Goal: Transaction & Acquisition: Purchase product/service

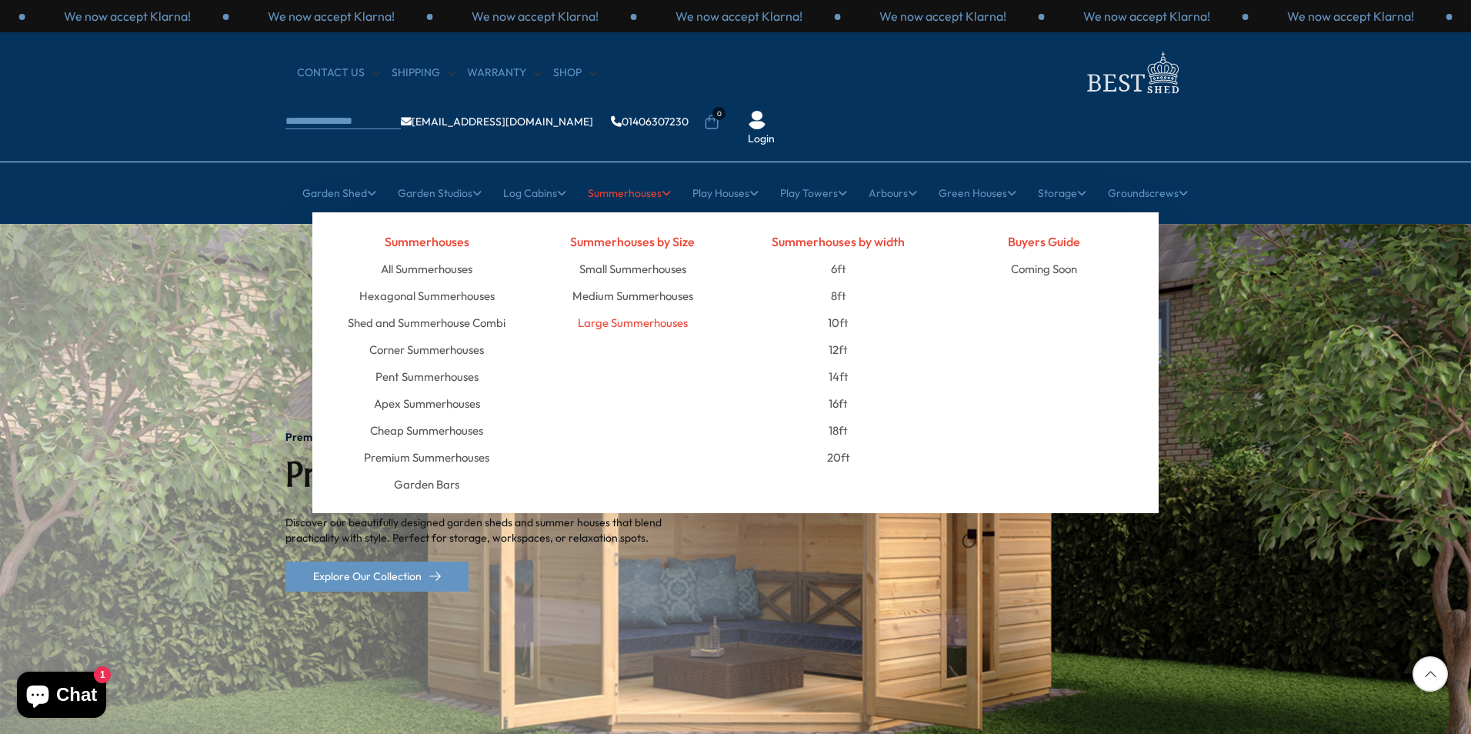
click at [639, 309] on link "Large Summerhouses" at bounding box center [633, 322] width 110 height 27
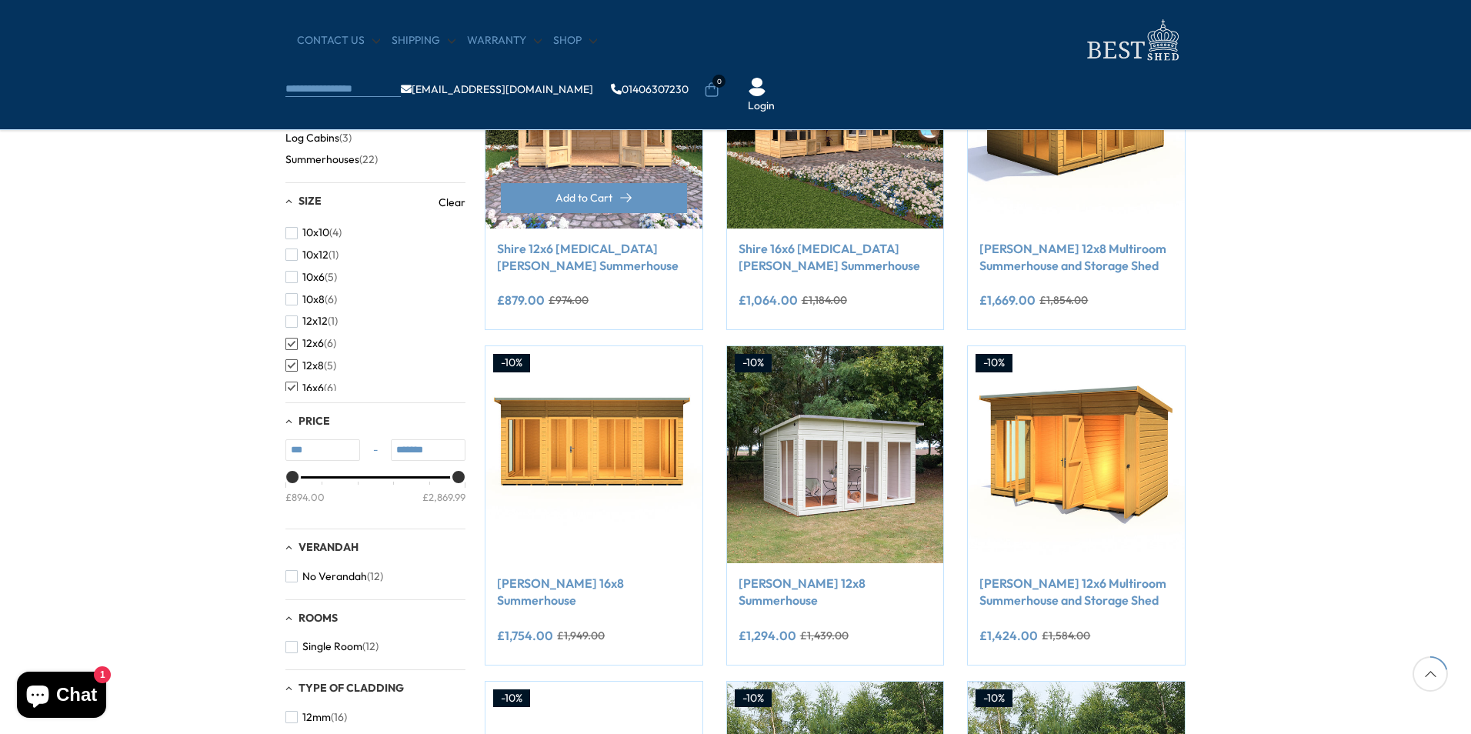
scroll to position [308, 0]
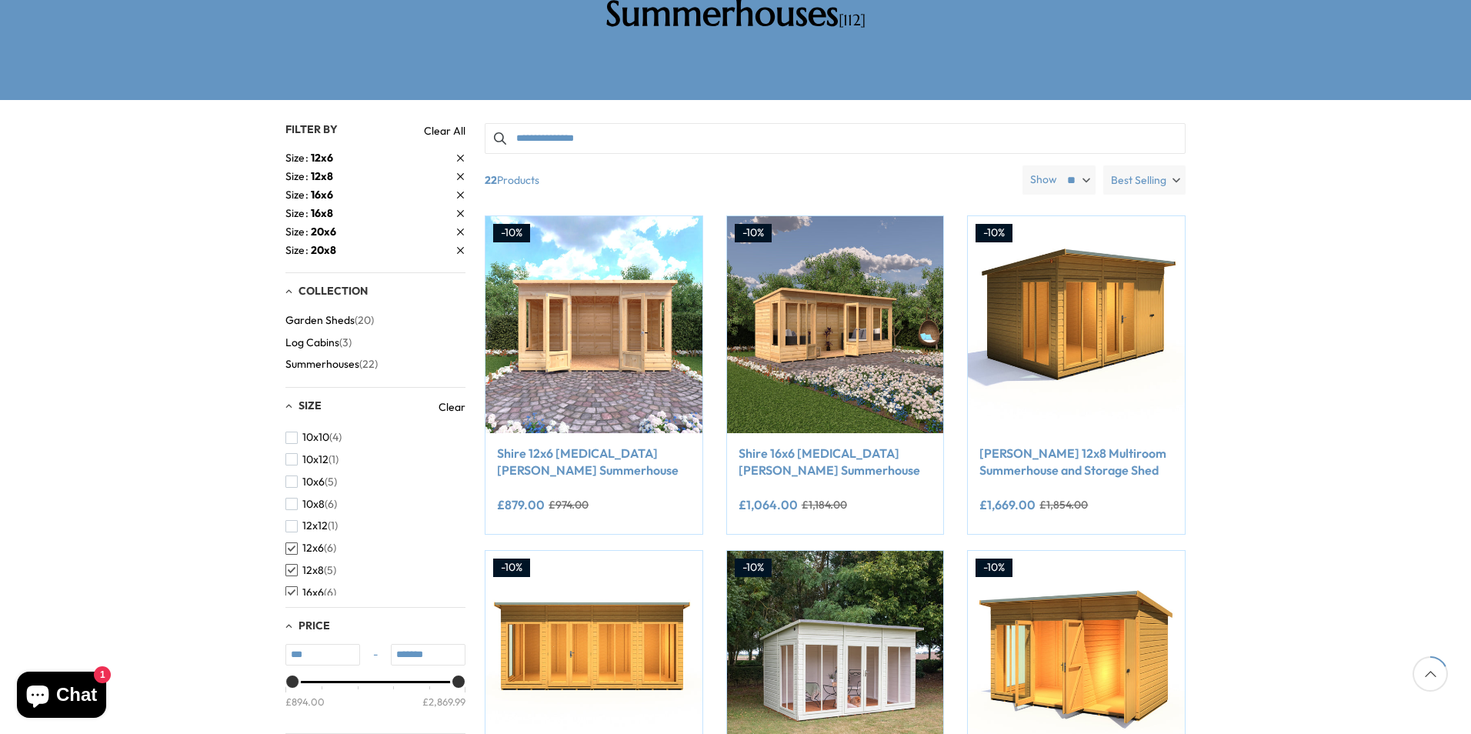
click at [293, 542] on span "button" at bounding box center [291, 548] width 12 height 12
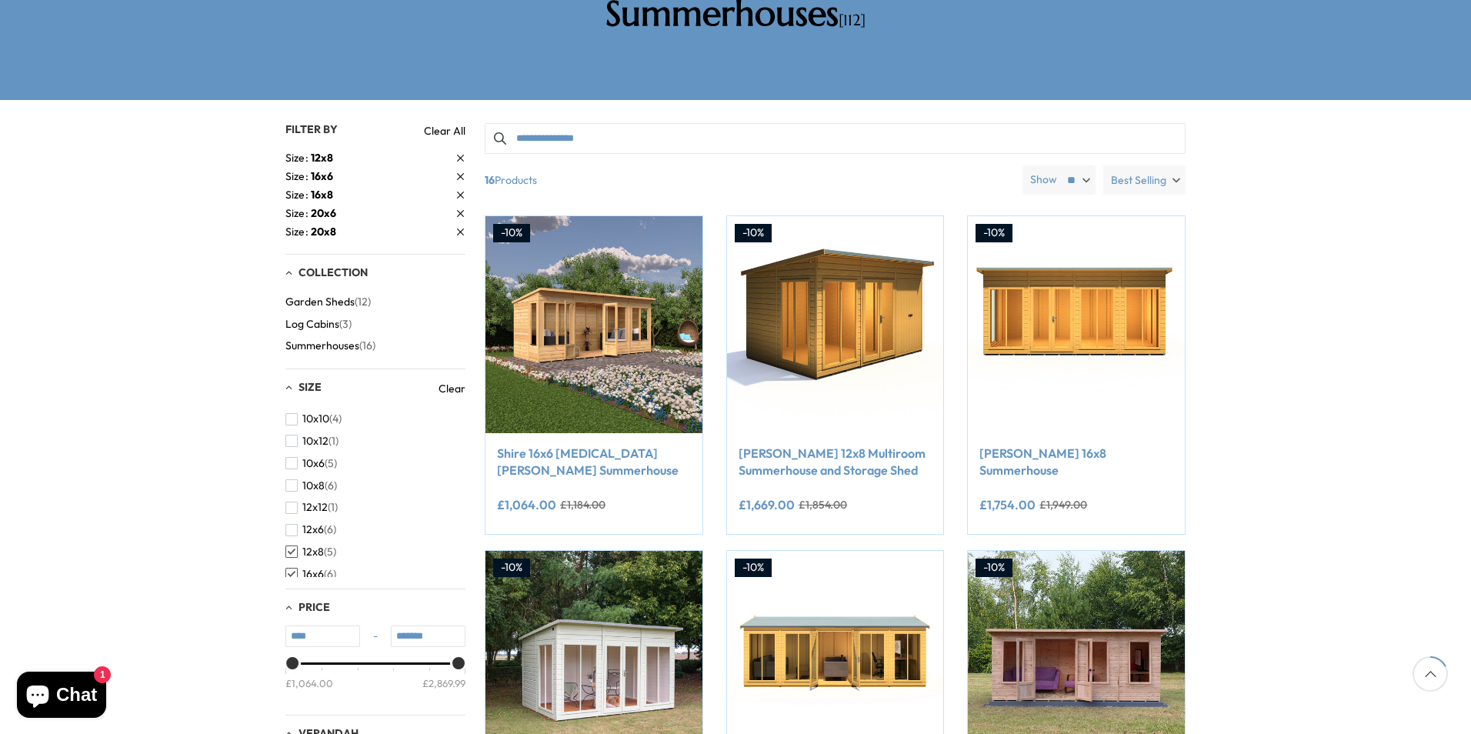
click at [291, 589] on div "Price **** - ******* £1,064.00 £2,869.99" at bounding box center [375, 652] width 180 height 126
click at [292, 568] on span "button" at bounding box center [291, 574] width 12 height 12
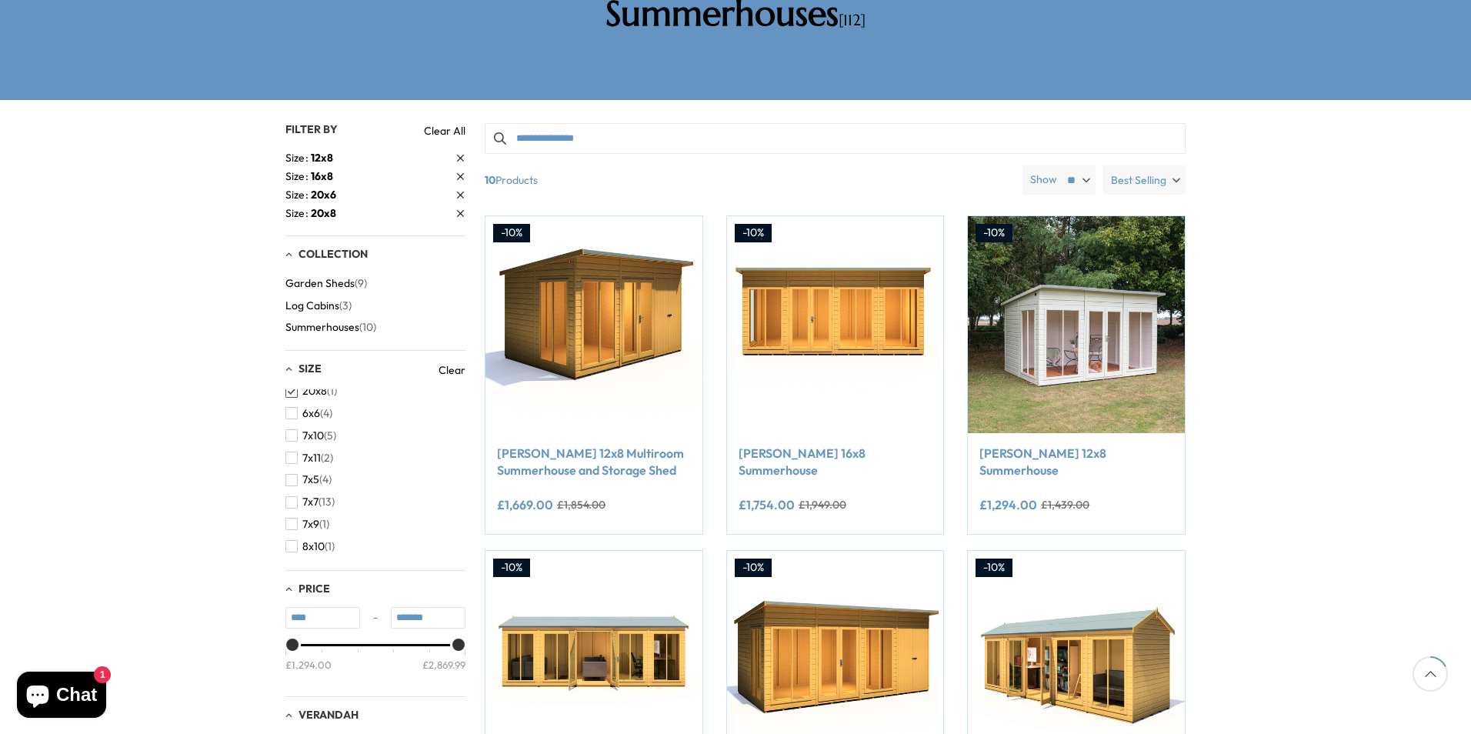
scroll to position [154, 0]
click at [292, 457] on button "20x8 (1)" at bounding box center [311, 468] width 52 height 22
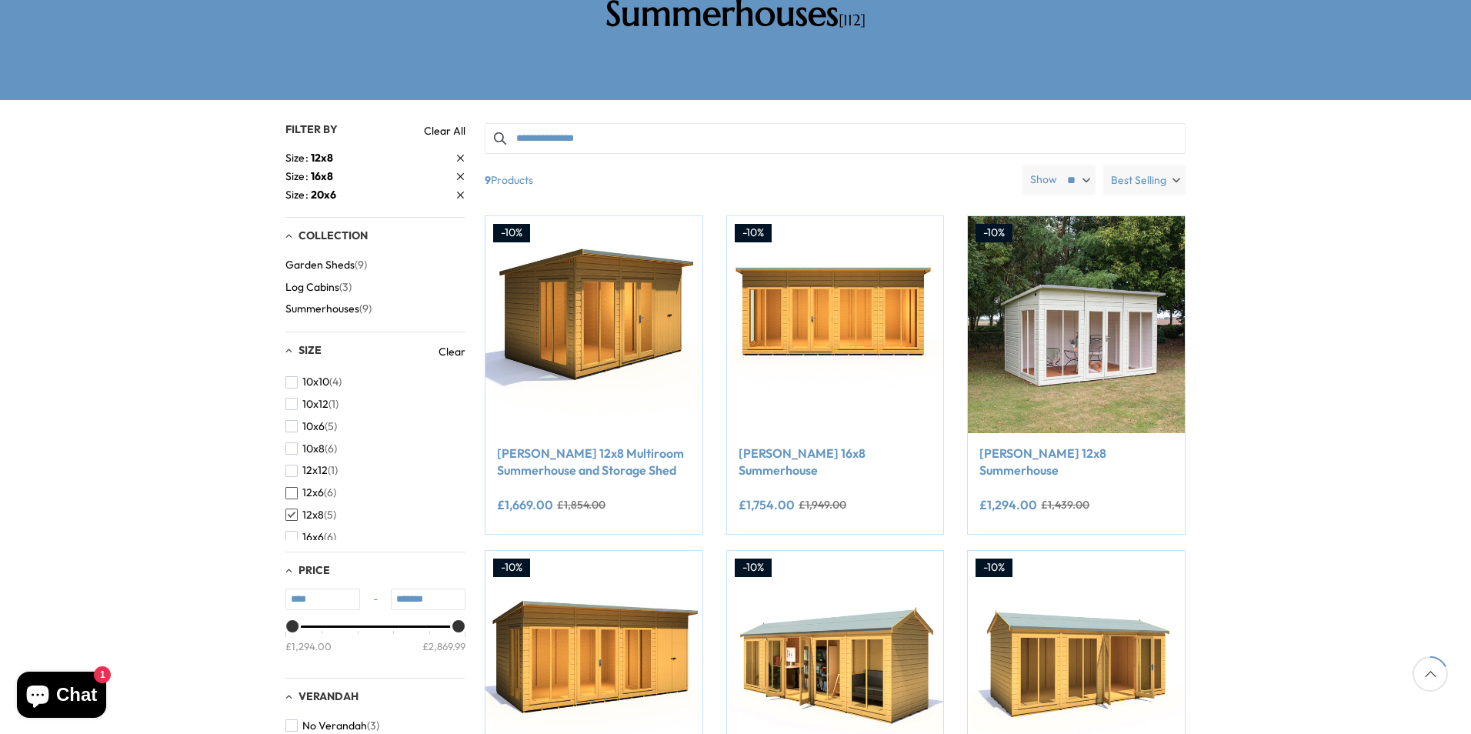
scroll to position [77, 0]
click at [296, 476] on span "button" at bounding box center [291, 482] width 12 height 12
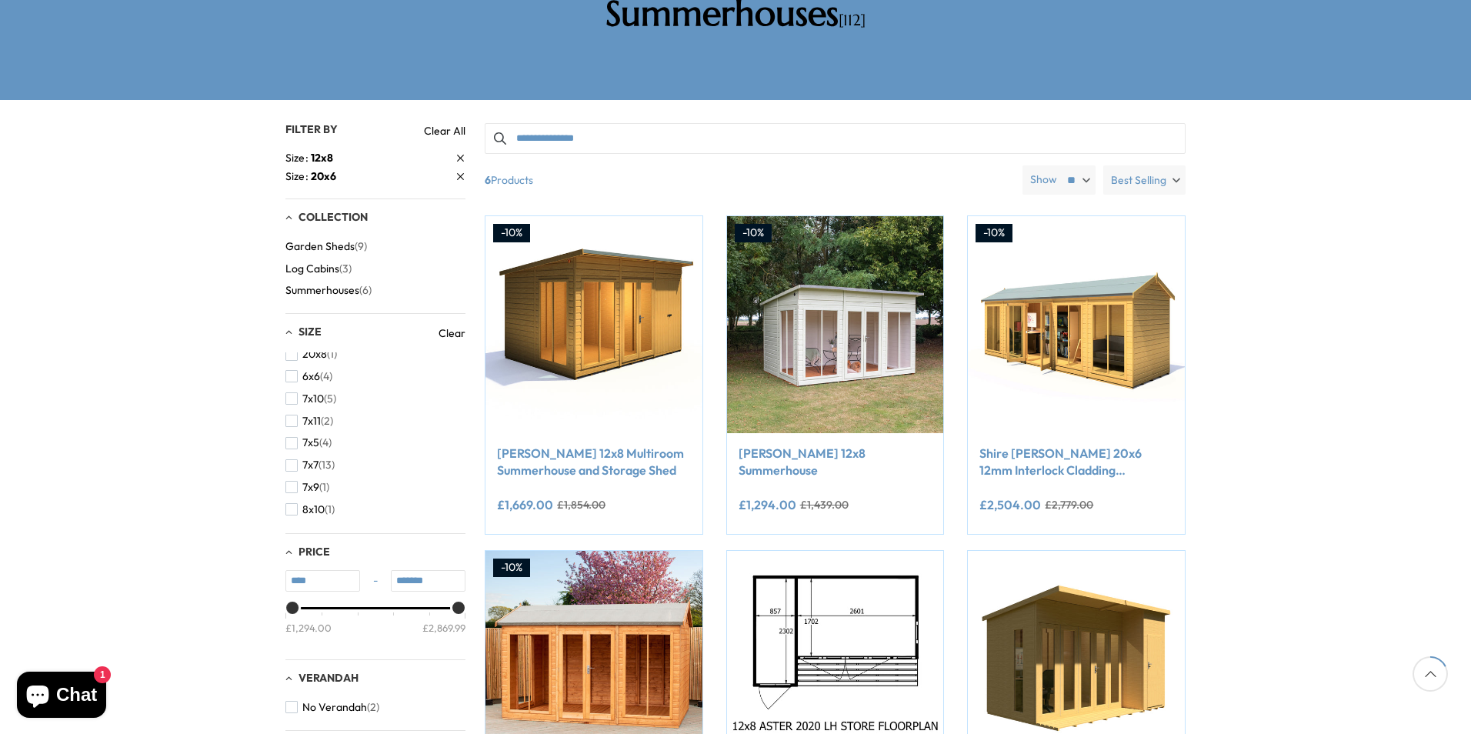
scroll to position [154, 0]
click at [289, 403] on span "button" at bounding box center [291, 409] width 12 height 12
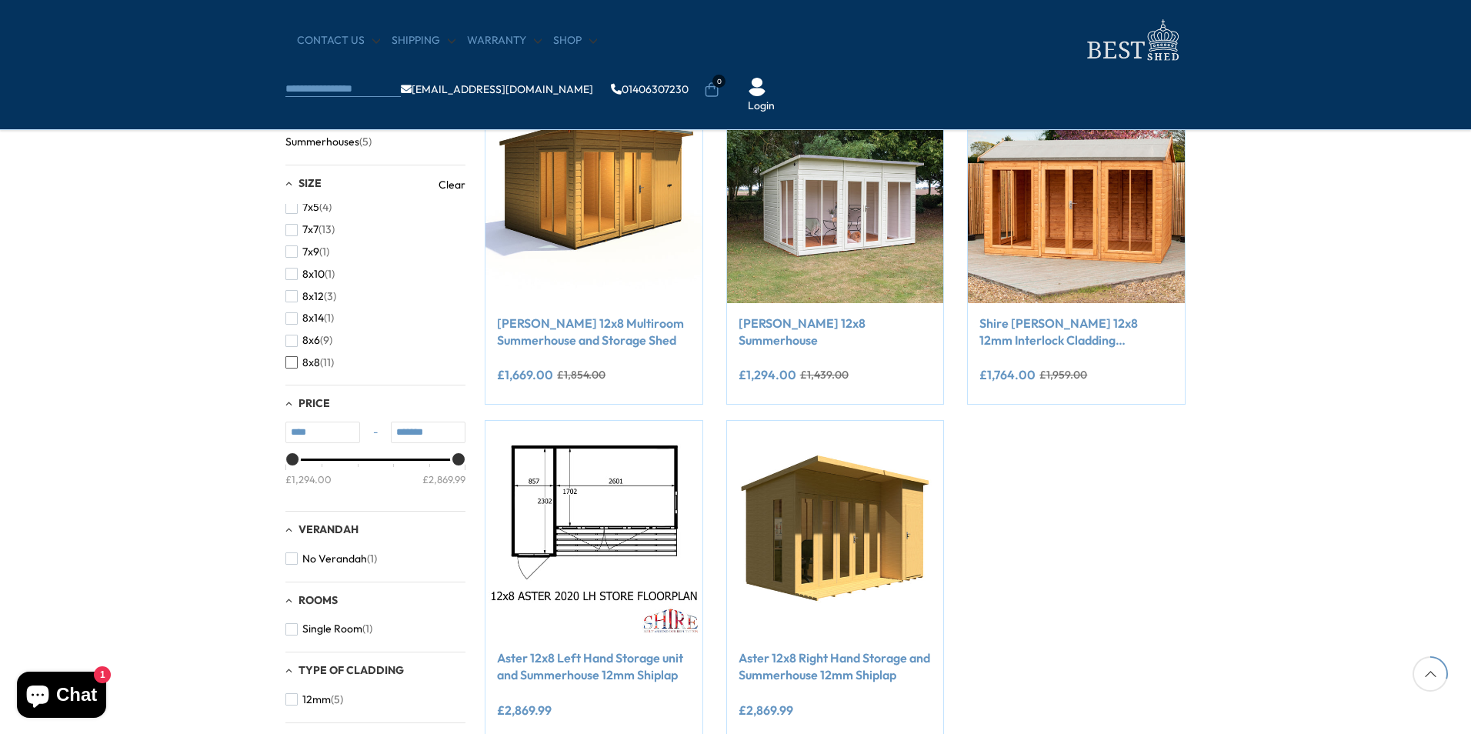
scroll to position [385, 0]
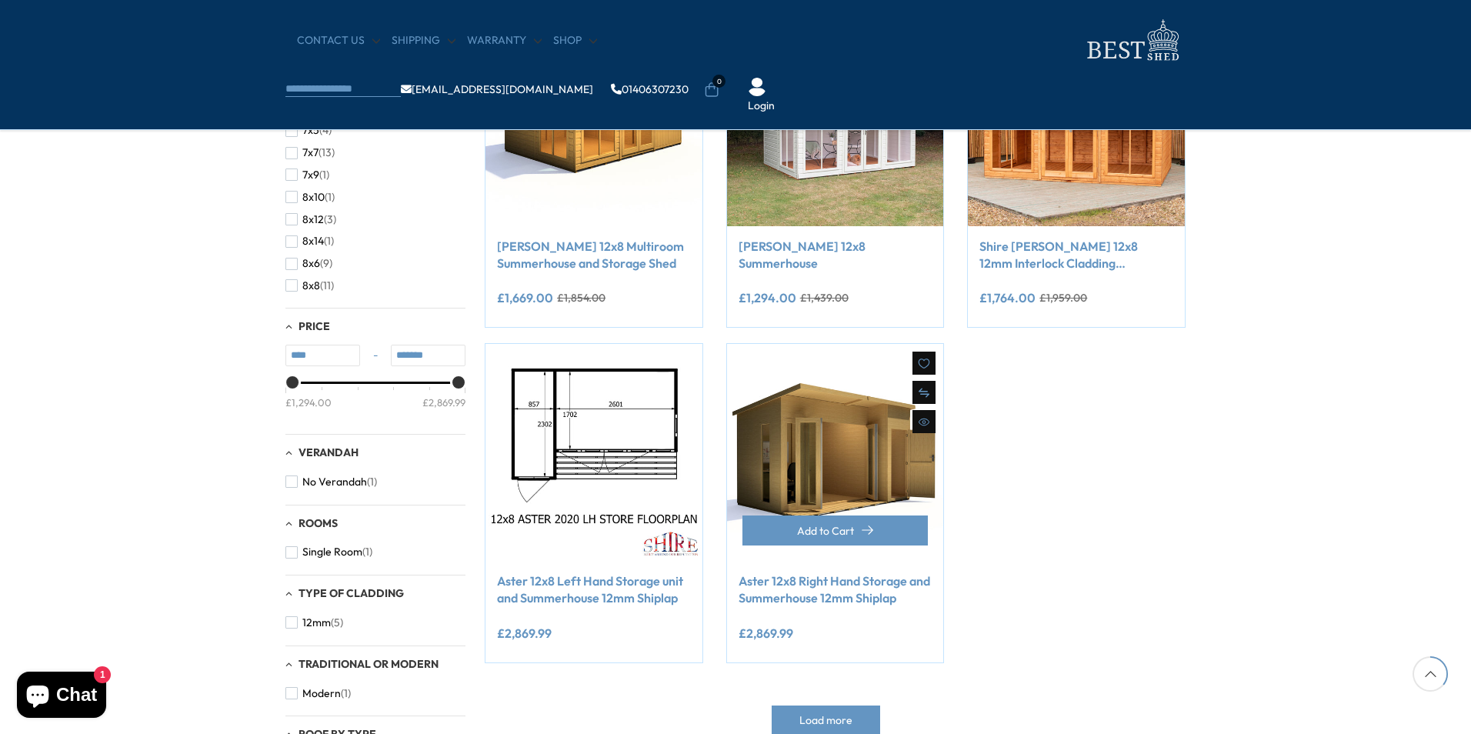
click at [765, 428] on img at bounding box center [835, 452] width 217 height 217
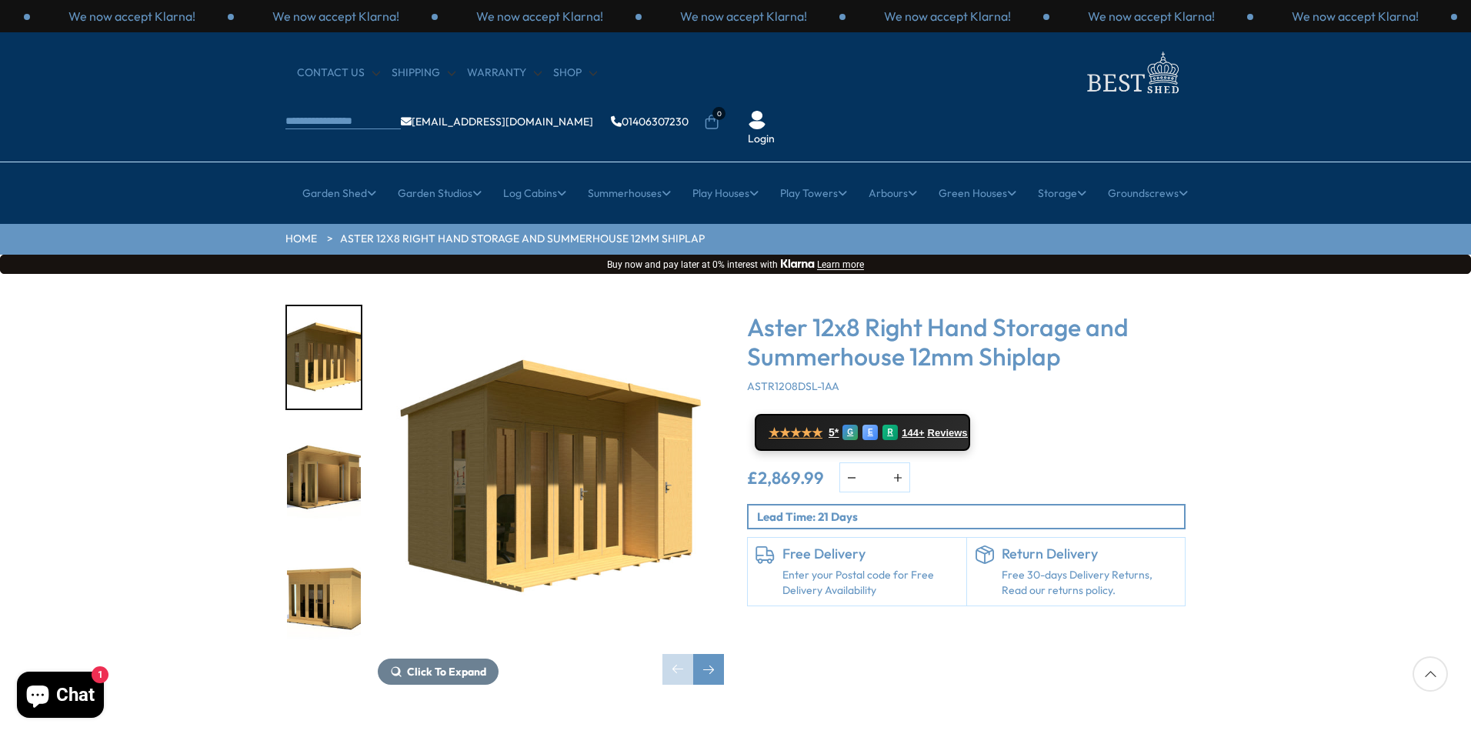
click at [329, 429] on img "2 / 15" at bounding box center [324, 478] width 74 height 102
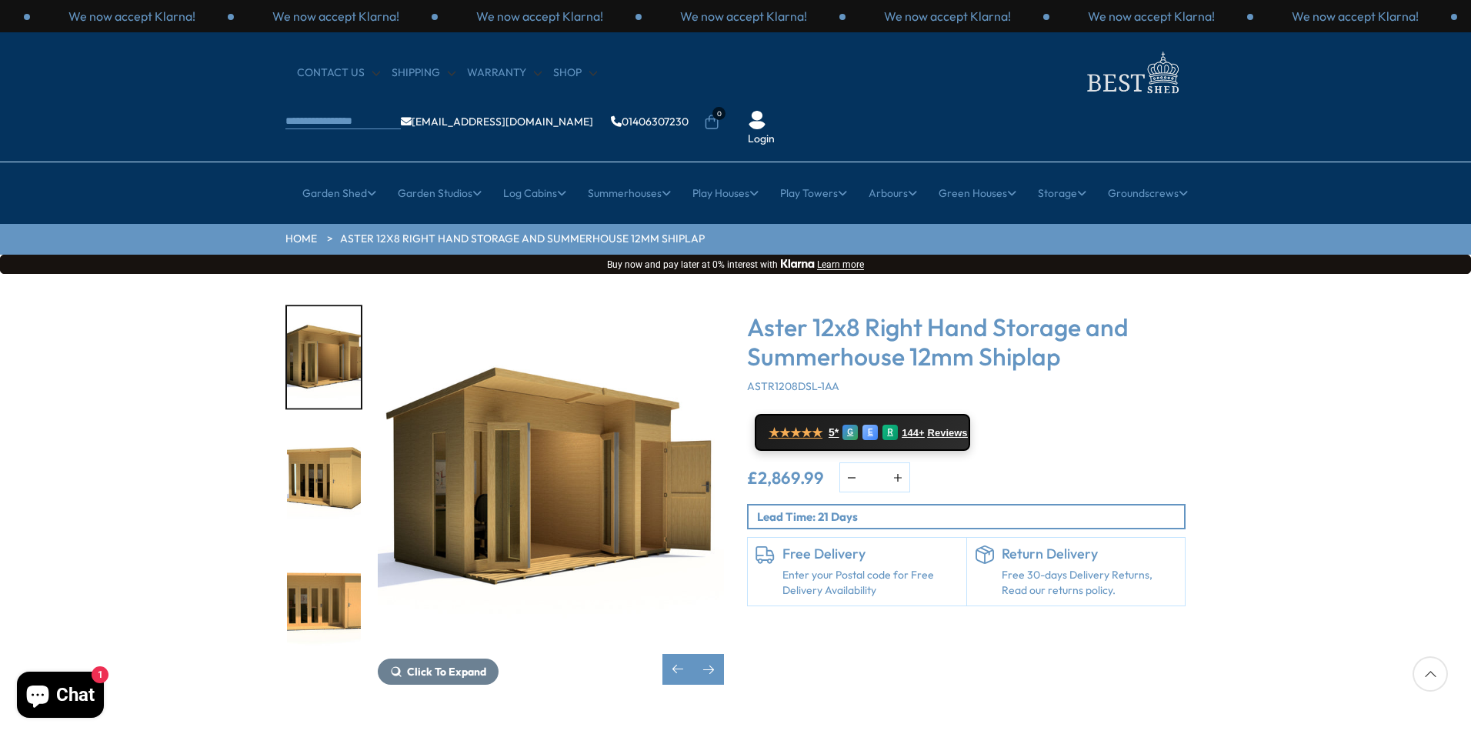
click at [324, 558] on img "4 / 15" at bounding box center [324, 598] width 74 height 102
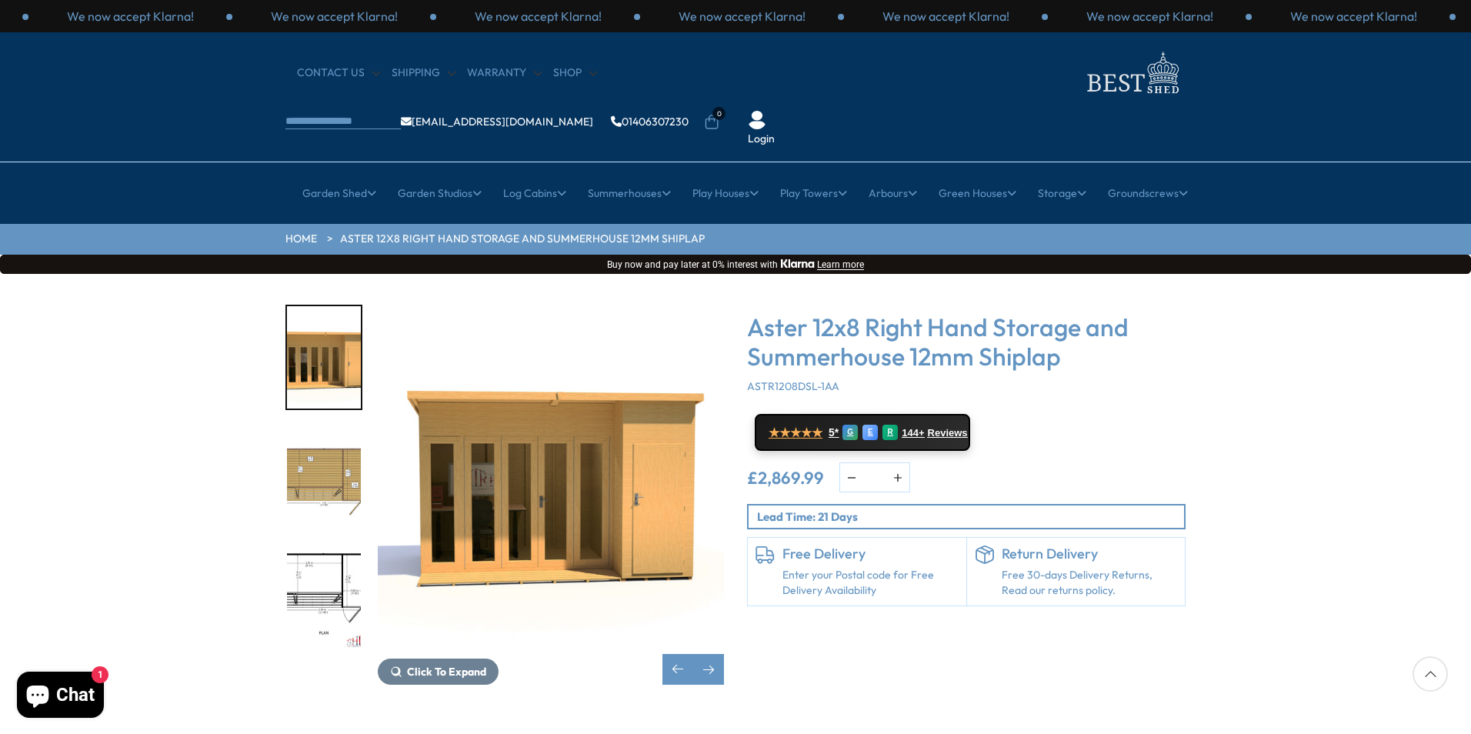
click at [300, 429] on img "5 / 15" at bounding box center [324, 478] width 74 height 102
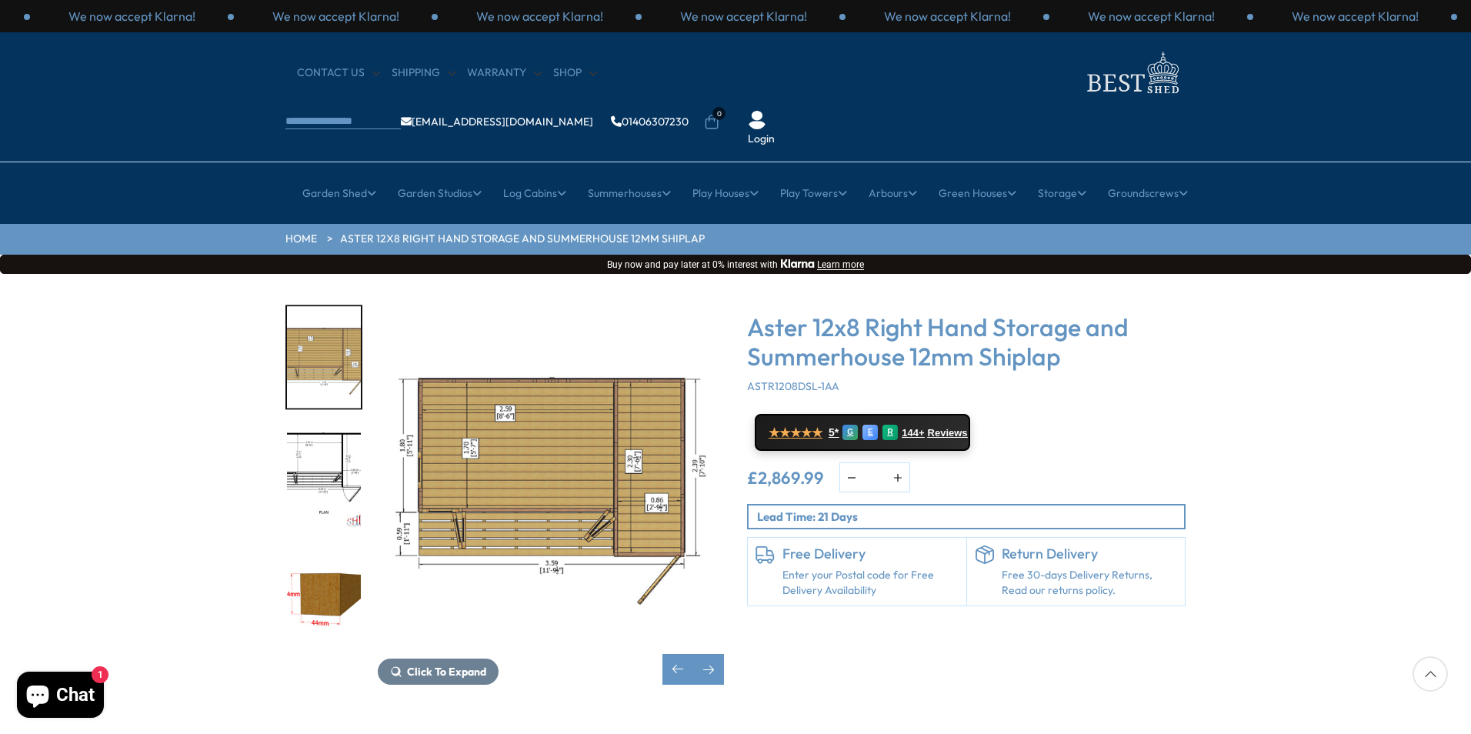
click at [315, 550] on img "7 / 15" at bounding box center [324, 598] width 74 height 102
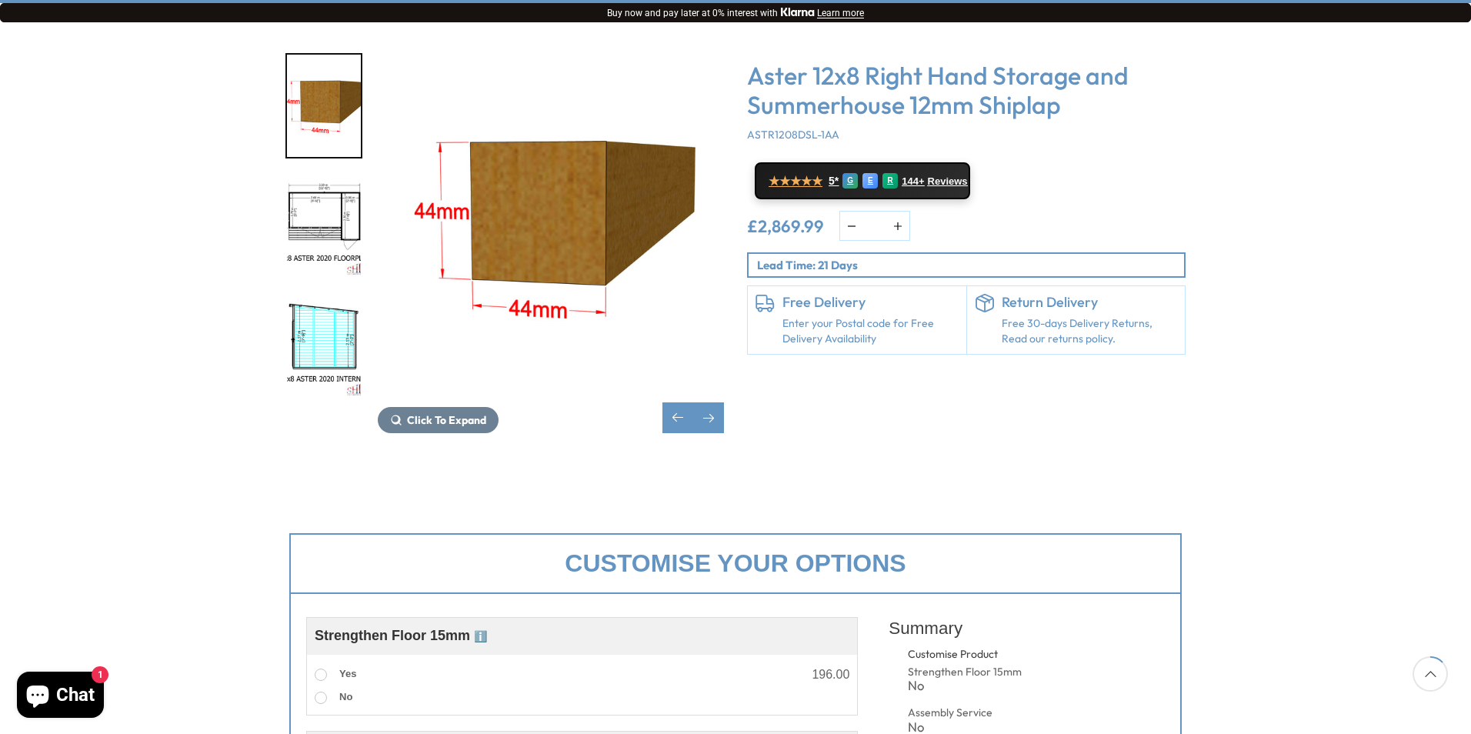
scroll to position [231, 0]
